Goal: Find specific page/section: Find specific page/section

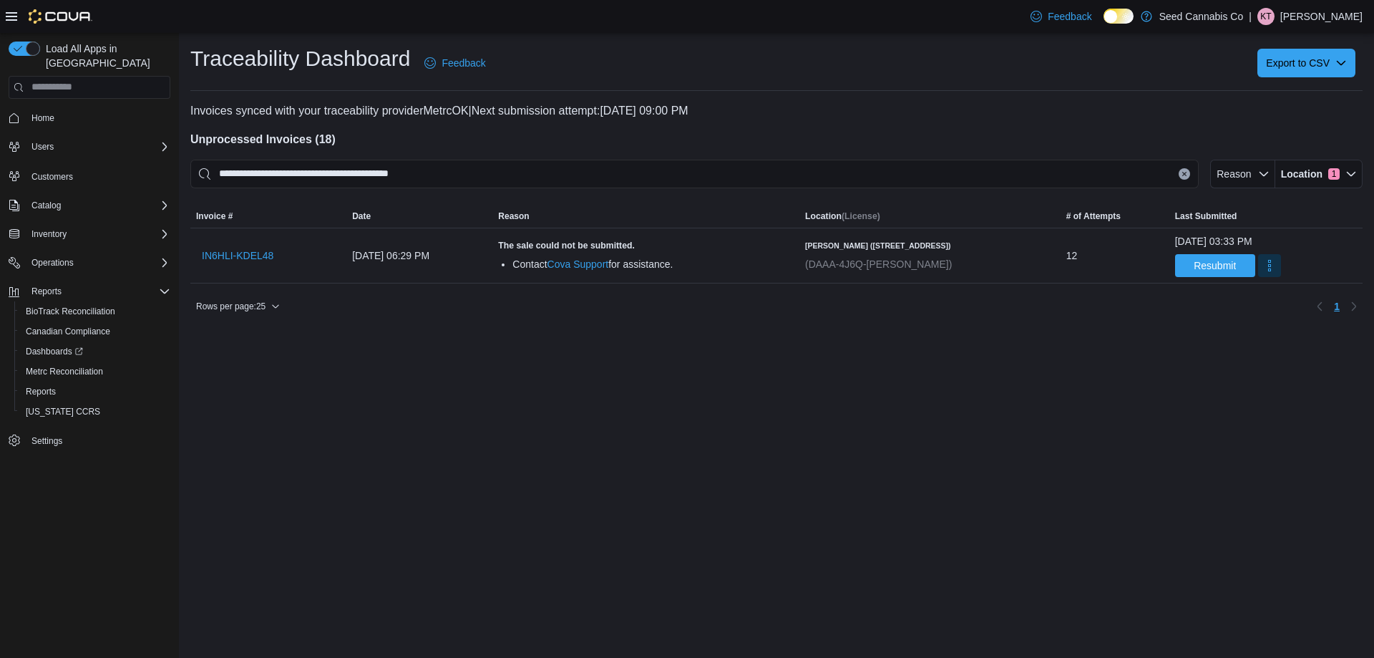
click at [964, 409] on div "**********" at bounding box center [776, 345] width 1195 height 625
